Goal: Information Seeking & Learning: Check status

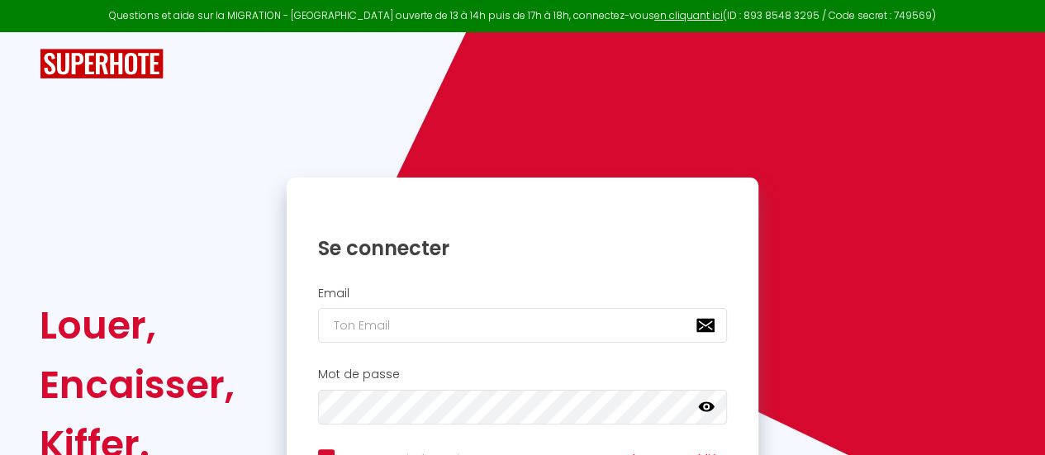
scroll to position [185, 0]
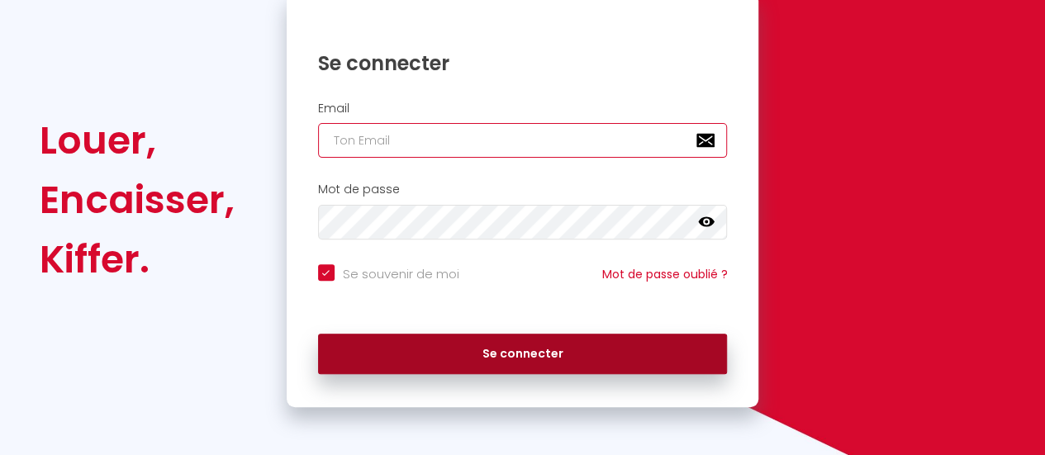
type input "[EMAIL_ADDRESS][DOMAIN_NAME]"
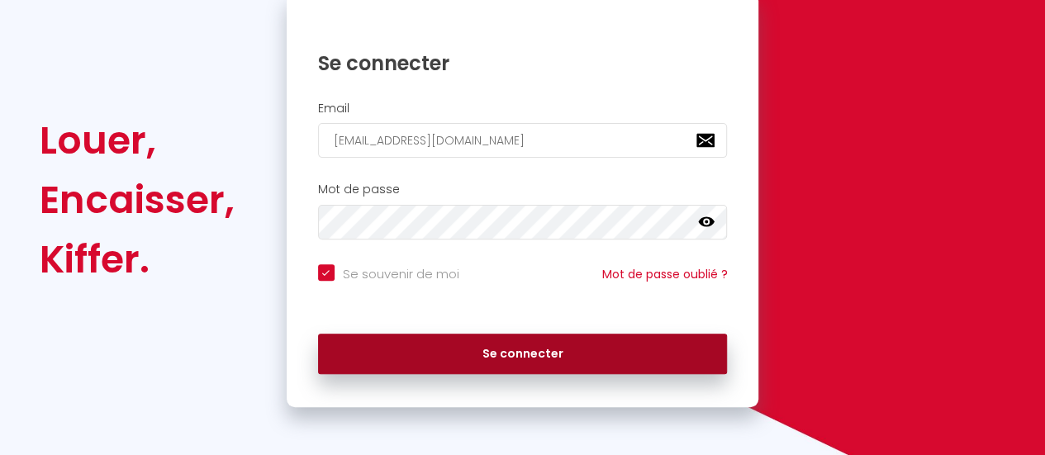
click at [506, 346] on button "Se connecter" at bounding box center [523, 354] width 410 height 41
checkbox input "true"
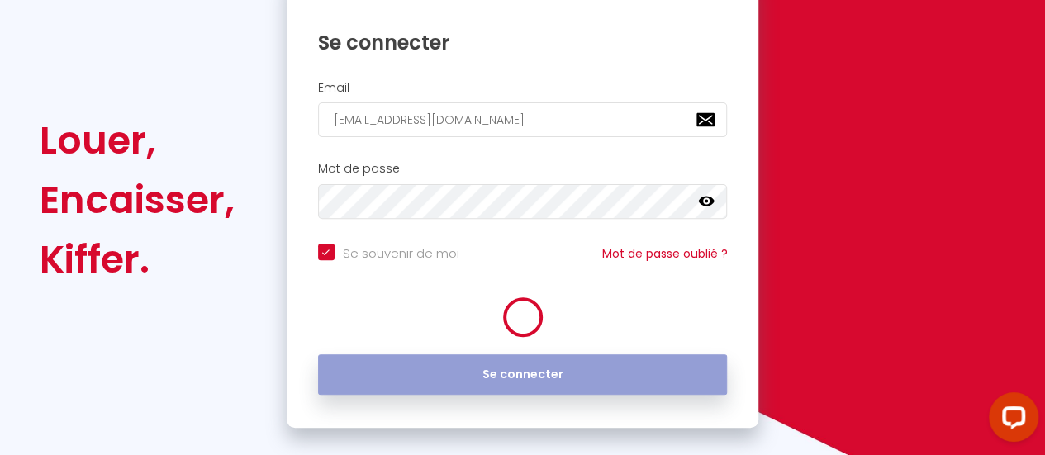
scroll to position [0, 0]
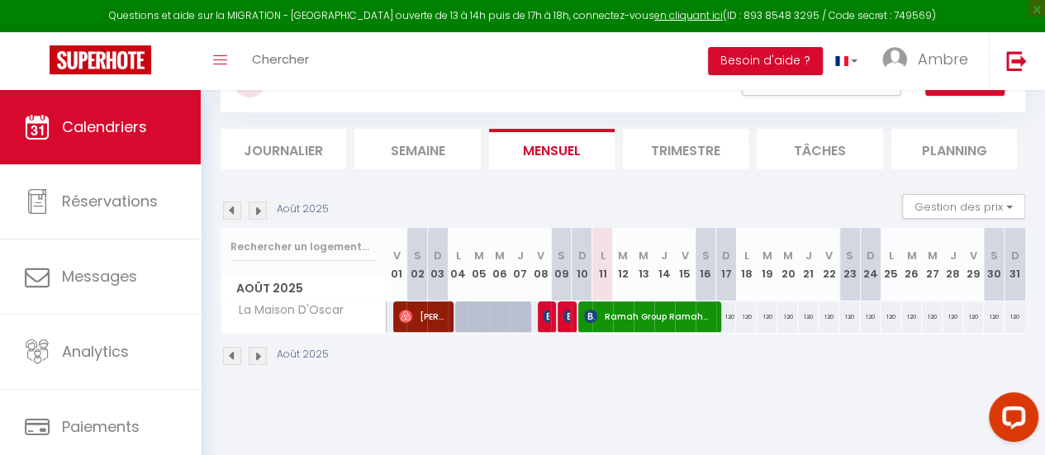
scroll to position [90, 0]
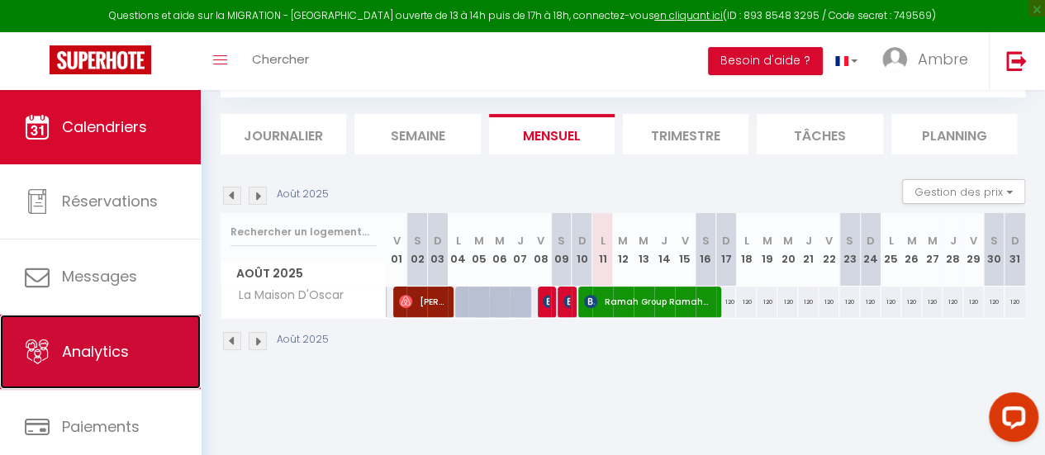
click at [89, 364] on link "Analytics" at bounding box center [100, 352] width 201 height 74
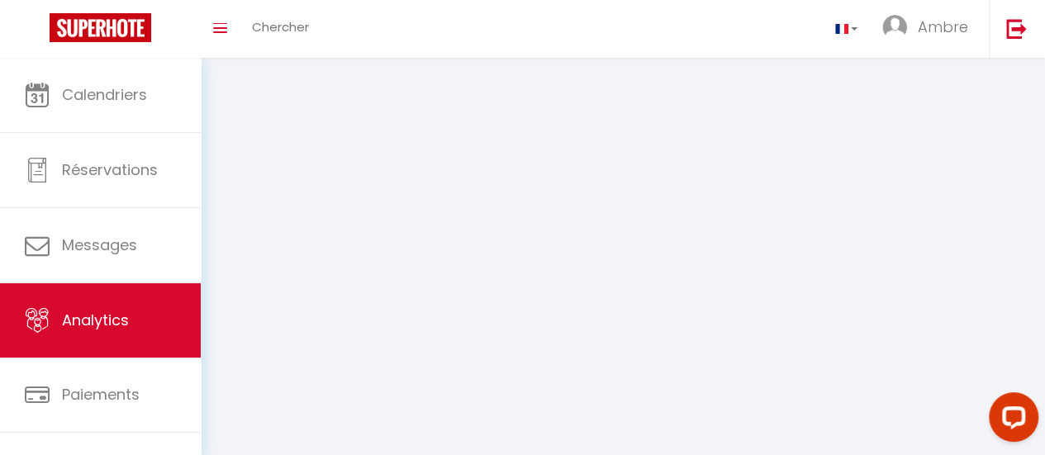
select select "2025"
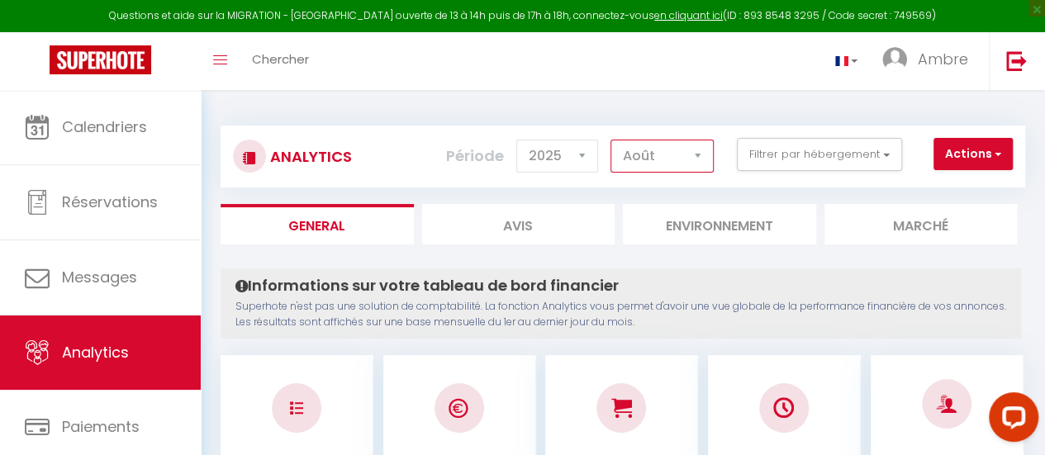
click at [693, 154] on select "[PERSON_NAME] Mars [PERSON_NAME] Juin Juillet Août Septembre Octobre Novembre D…" at bounding box center [662, 156] width 103 height 33
select select "7"
click at [612, 140] on select "[PERSON_NAME] Mars [PERSON_NAME] Juin Juillet Août Septembre Octobre Novembre D…" at bounding box center [662, 156] width 103 height 33
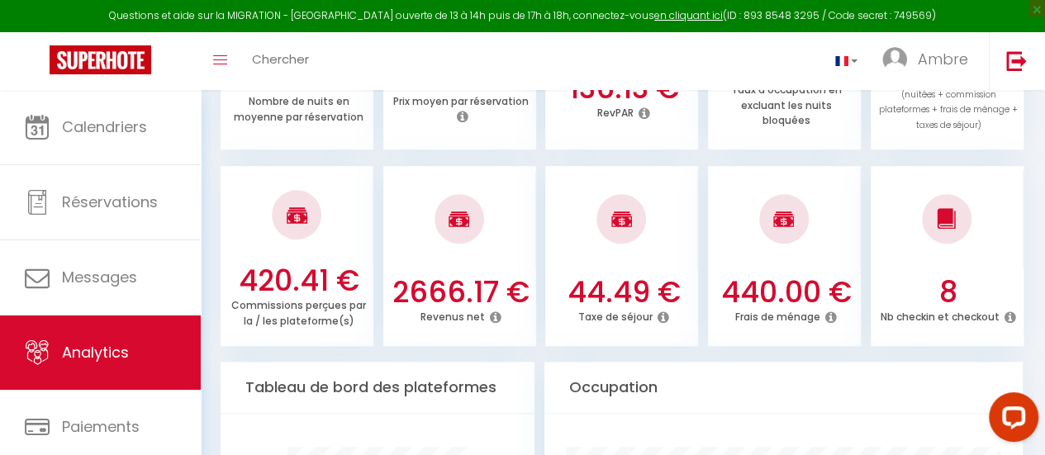
scroll to position [615, 0]
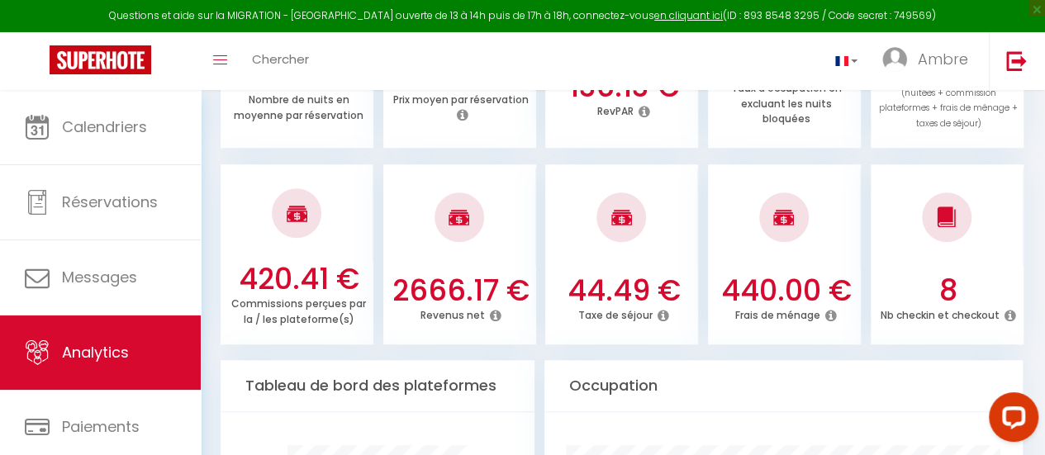
click at [496, 317] on icon at bounding box center [496, 315] width 12 height 13
click at [835, 317] on icon at bounding box center [832, 315] width 12 height 13
click at [493, 315] on icon at bounding box center [496, 315] width 12 height 13
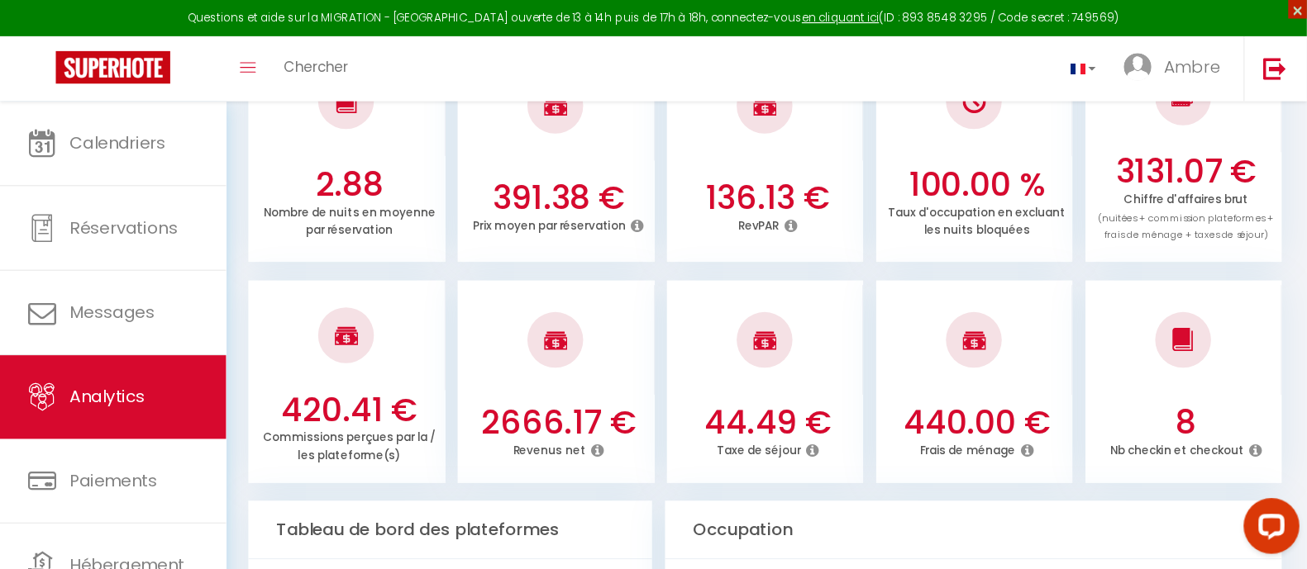
scroll to position [515, 0]
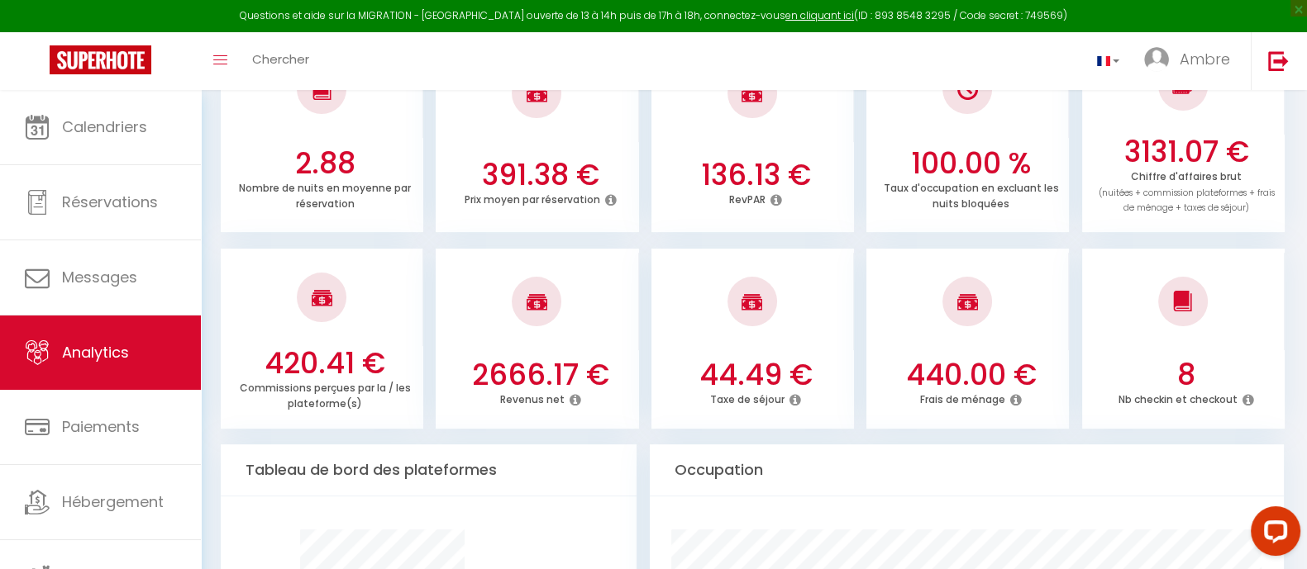
drag, startPoint x: 1040, startPoint y: 2, endPoint x: 653, endPoint y: 360, distance: 527.0
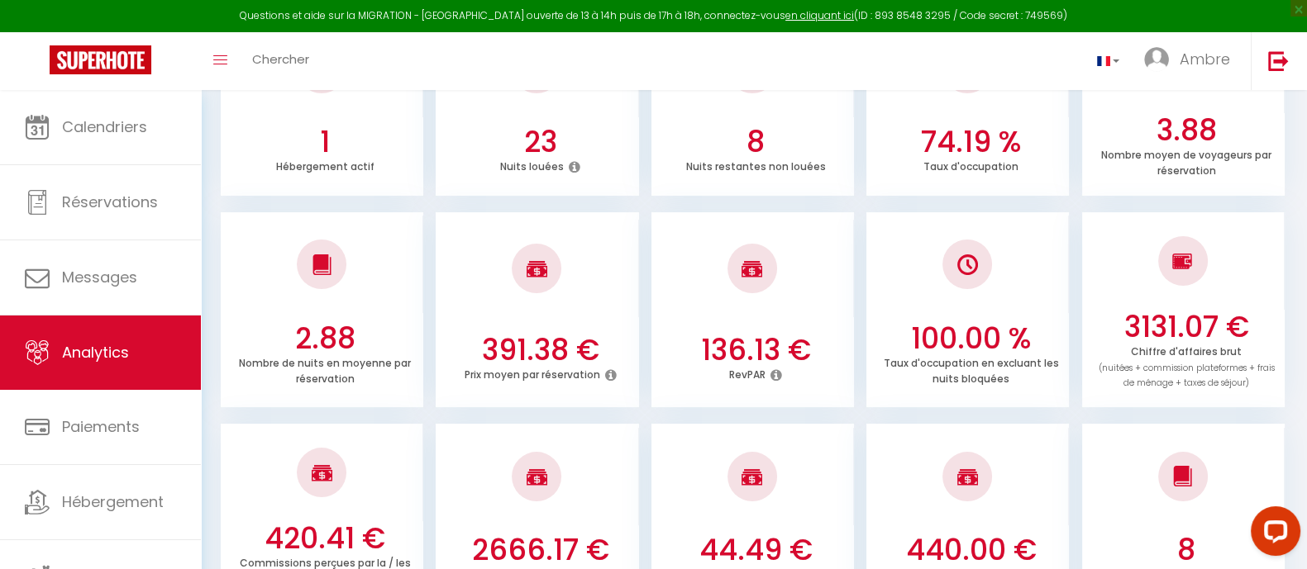
scroll to position [339, 0]
